Goal: Information Seeking & Learning: Check status

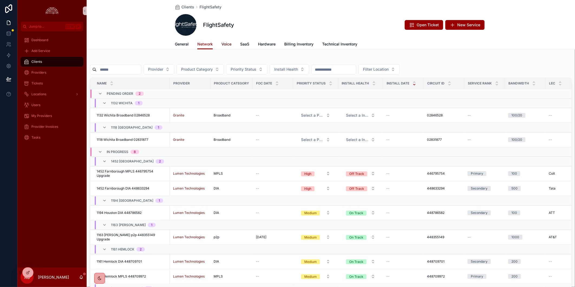
click at [225, 43] on span "Voice" at bounding box center [226, 43] width 10 height 5
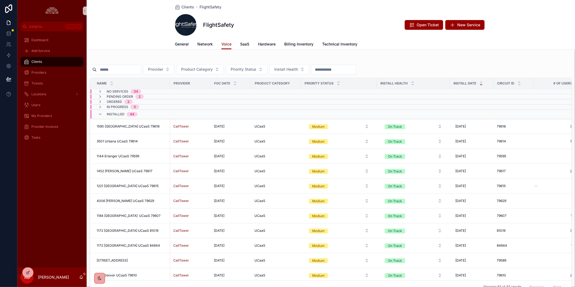
click at [327, 27] on div "FlightSafety Open Ticket New Service" at bounding box center [331, 25] width 312 height 22
click at [61, 189] on div "Dashboard Add Service Clients Providers Tickets Locations Users My Providers Pr…" at bounding box center [51, 149] width 69 height 236
click at [40, 82] on span "Tickets" at bounding box center [36, 83] width 11 height 4
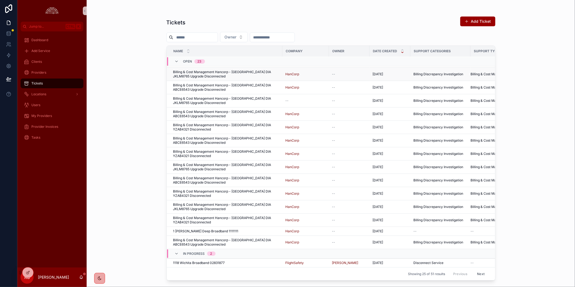
scroll to position [123, 0]
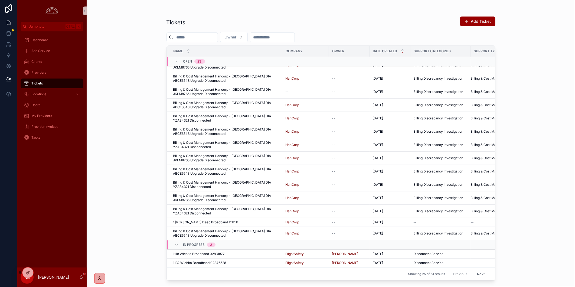
click at [473, 271] on button "Next" at bounding box center [480, 274] width 15 height 8
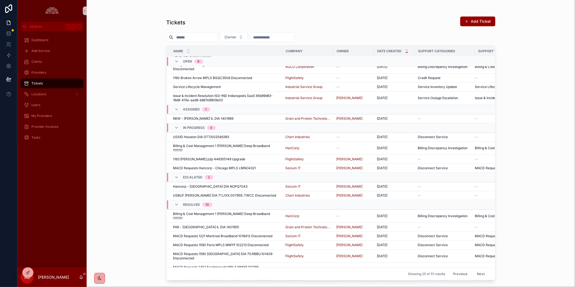
scroll to position [99, 0]
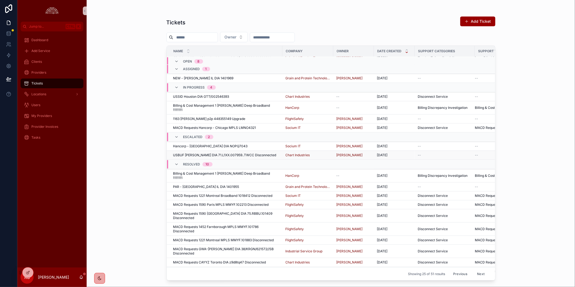
click at [250, 153] on span "USBUF [PERSON_NAME] DIA 71.L1XX.007959..TWCC Disconnected" at bounding box center [224, 155] width 103 height 4
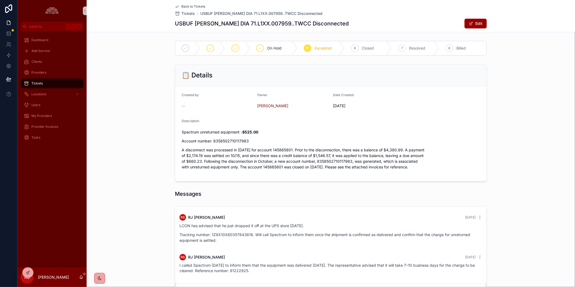
click at [256, 25] on h1 "USBUF [PERSON_NAME] DIA 71.L1XX.007959..TWCC Disconnected" at bounding box center [262, 24] width 174 height 8
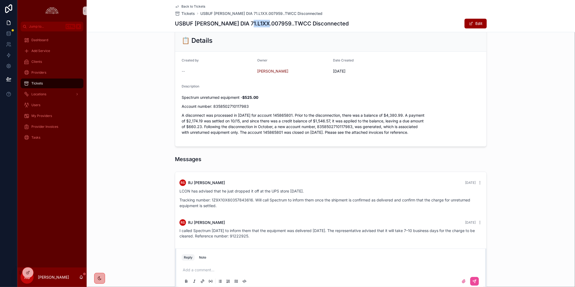
scroll to position [74, 0]
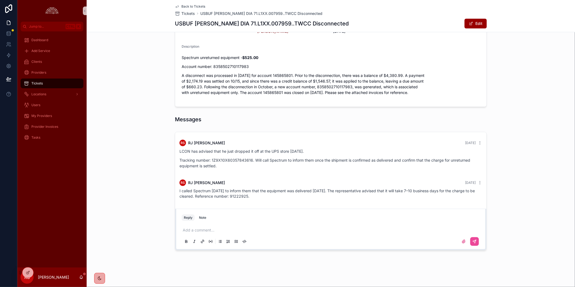
click at [520, 244] on div "RS [PERSON_NAME] [DATE] [PERSON_NAME] has advised that he just dropped it off a…" at bounding box center [331, 191] width 488 height 123
